Goal: Transaction & Acquisition: Purchase product/service

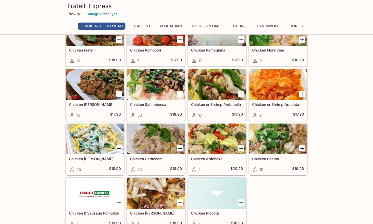
scroll to position [41, 0]
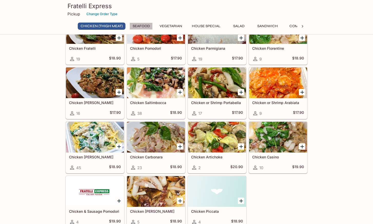
click at [142, 25] on button "Seafood" at bounding box center [141, 26] width 23 height 7
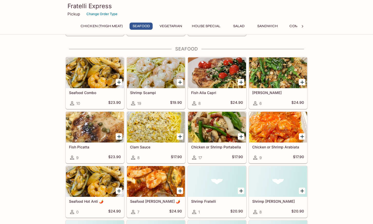
scroll to position [236, 0]
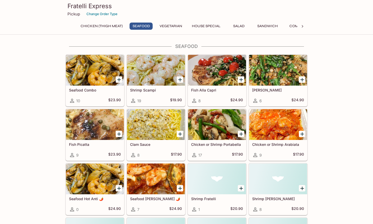
click at [202, 26] on button "House Special" at bounding box center [206, 26] width 34 height 7
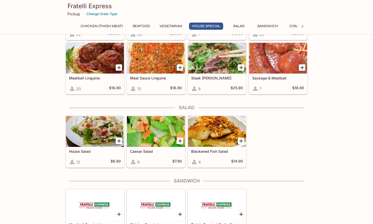
scroll to position [613, 0]
click at [89, 129] on div at bounding box center [95, 131] width 58 height 31
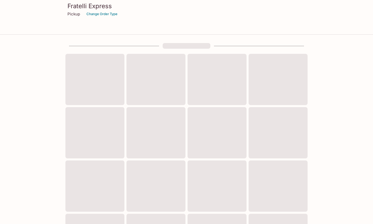
scroll to position [148, 0]
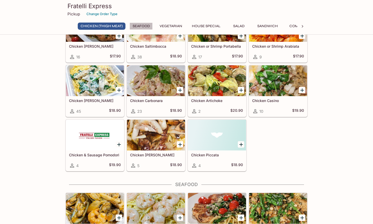
click at [142, 29] on button "Seafood" at bounding box center [141, 26] width 23 height 7
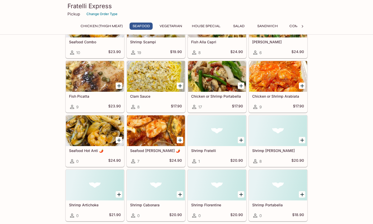
scroll to position [286, 0]
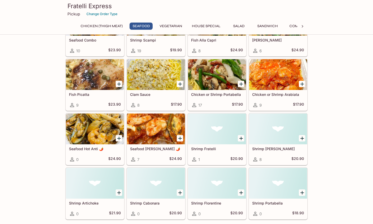
click at [90, 128] on div at bounding box center [95, 129] width 58 height 31
